Goal: Complete application form

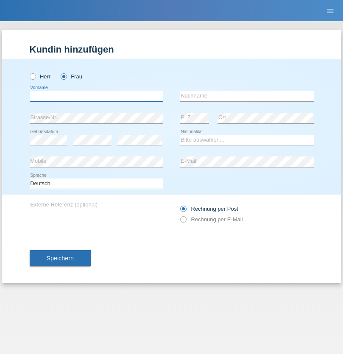
click at [96, 96] on input "text" at bounding box center [97, 96] width 134 height 11
type input "Diana"
click at [247, 96] on input "text" at bounding box center [247, 96] width 134 height 11
type input "Baloh"
select select "UA"
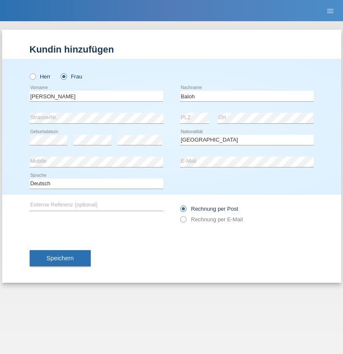
select select "C"
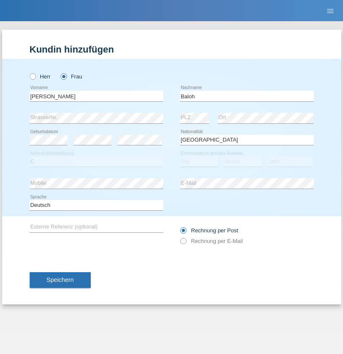
select select "09"
select select "05"
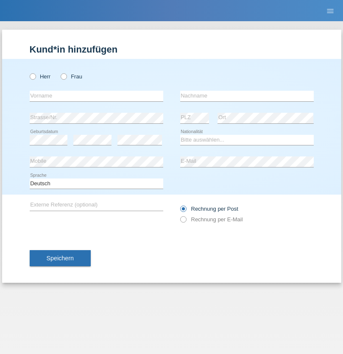
radio input "true"
select select "CH"
